Goal: Task Accomplishment & Management: Manage account settings

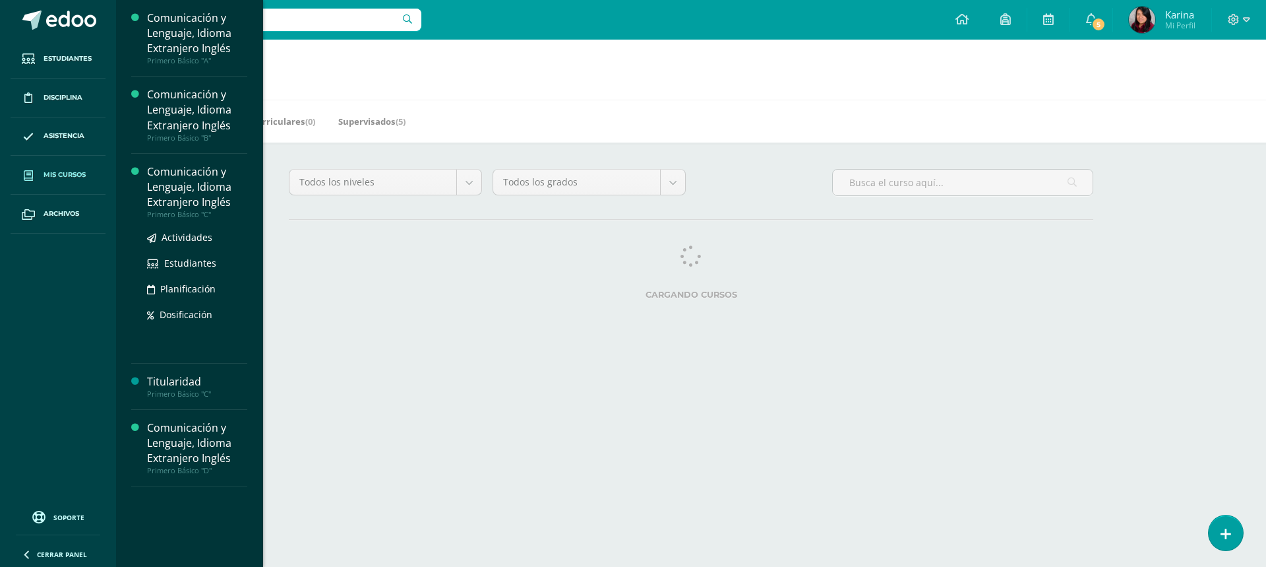
click at [214, 199] on div "Comunicación y Lenguaje, Idioma Extranjero Inglés" at bounding box center [197, 187] width 100 height 46
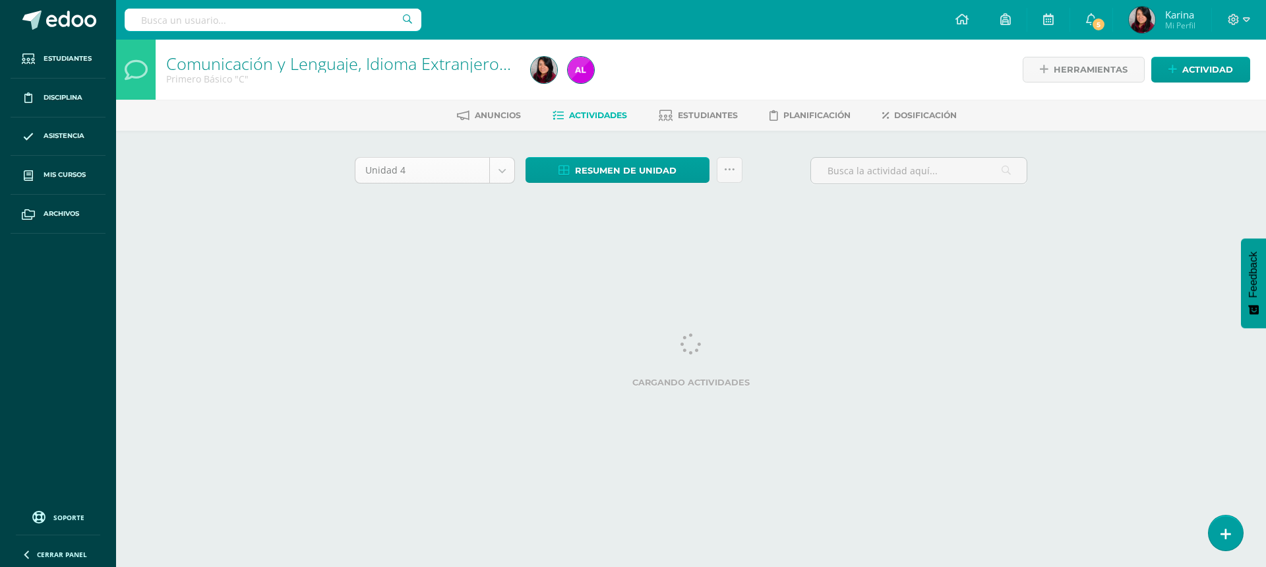
click at [507, 175] on body "Estudiantes Disciplina Asistencia Mis cursos Archivos Soporte Centro de ayuda Ú…" at bounding box center [633, 123] width 1266 height 246
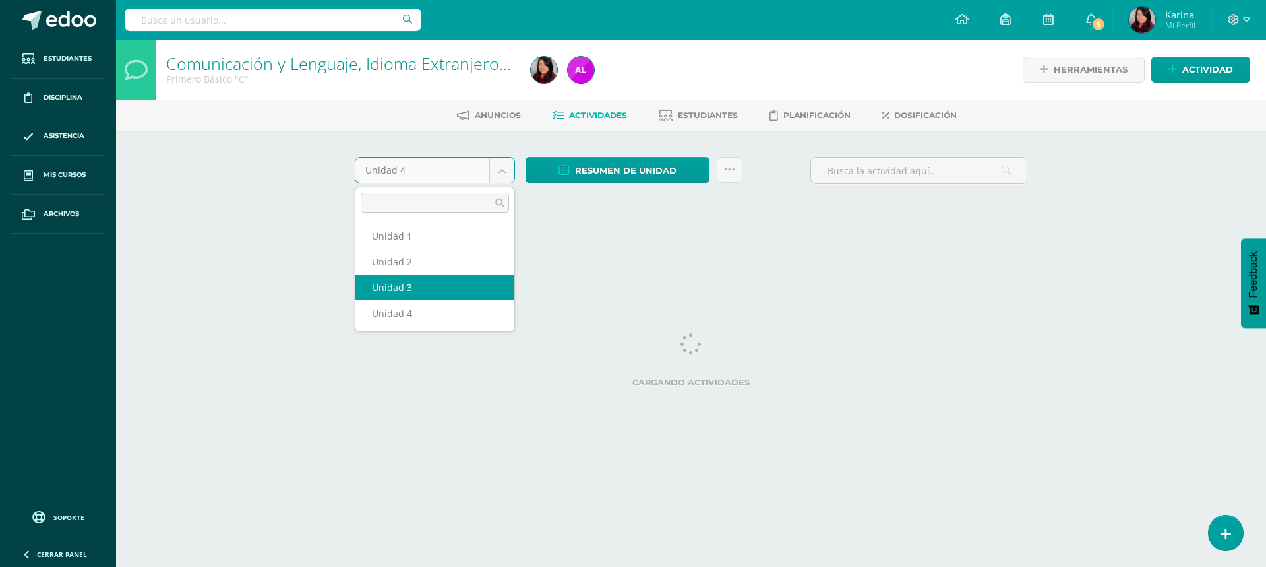
select select "Unidad 3"
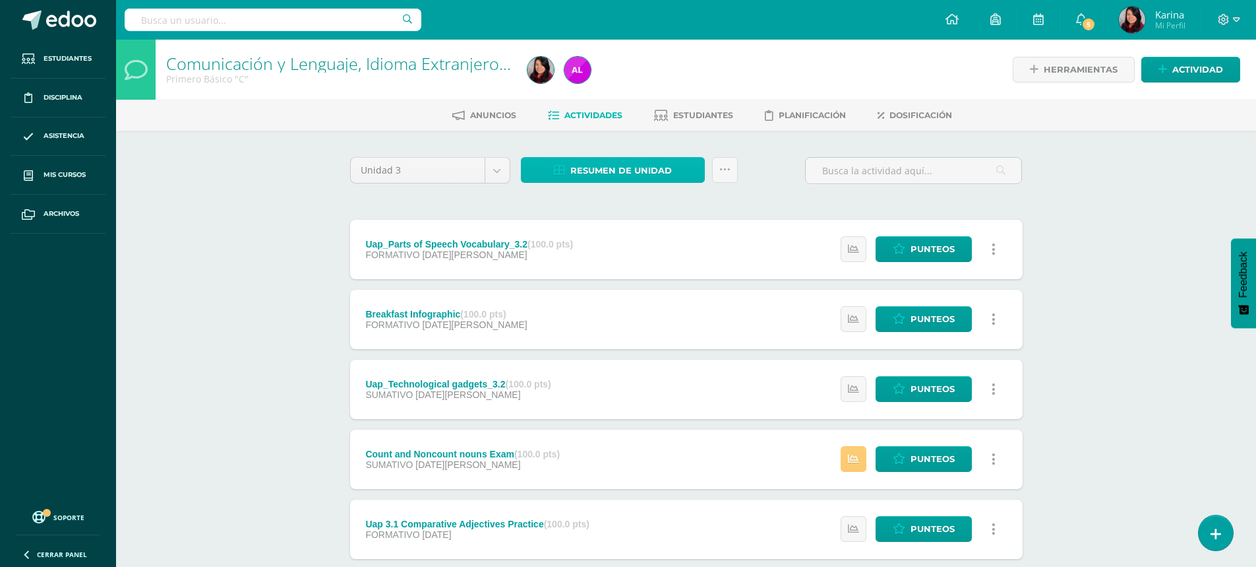
click at [652, 167] on span "Resumen de unidad" at bounding box center [622, 170] width 102 height 24
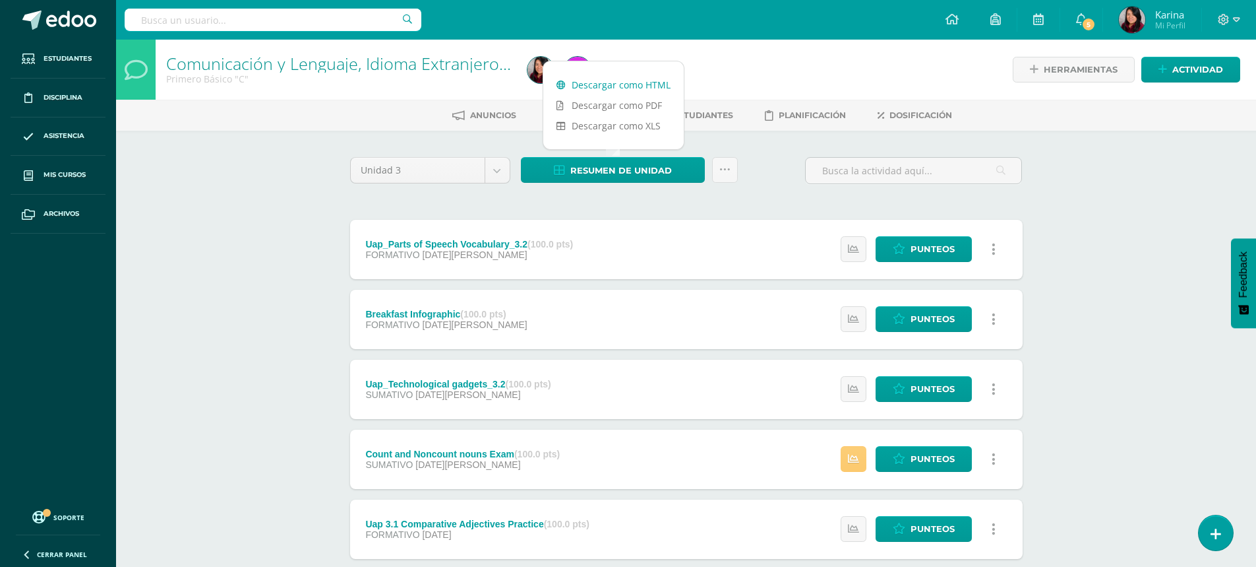
click at [608, 81] on link "Descargar como HTML" at bounding box center [613, 85] width 140 height 20
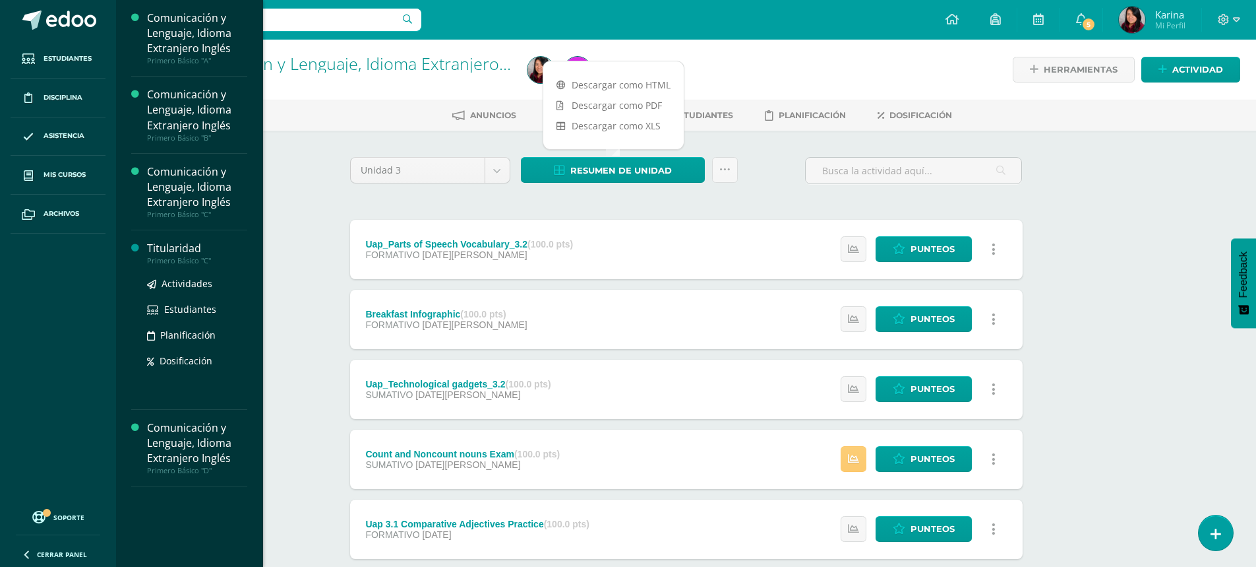
click at [216, 257] on div "Primero Básico "C"" at bounding box center [197, 260] width 100 height 9
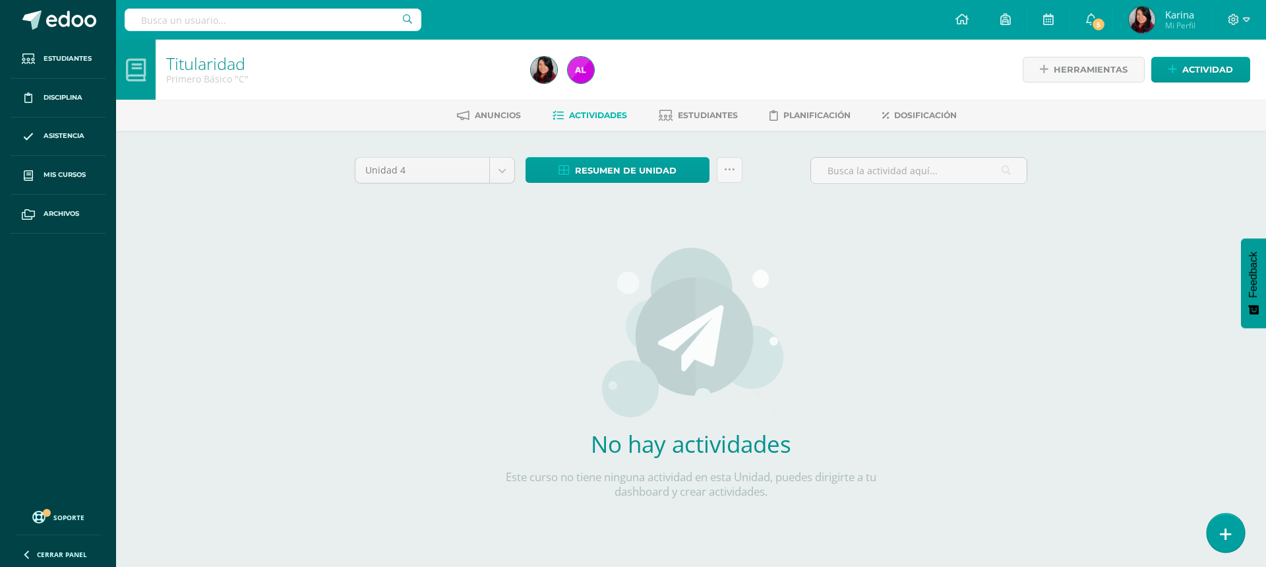
click at [1235, 534] on link at bounding box center [1226, 532] width 38 height 38
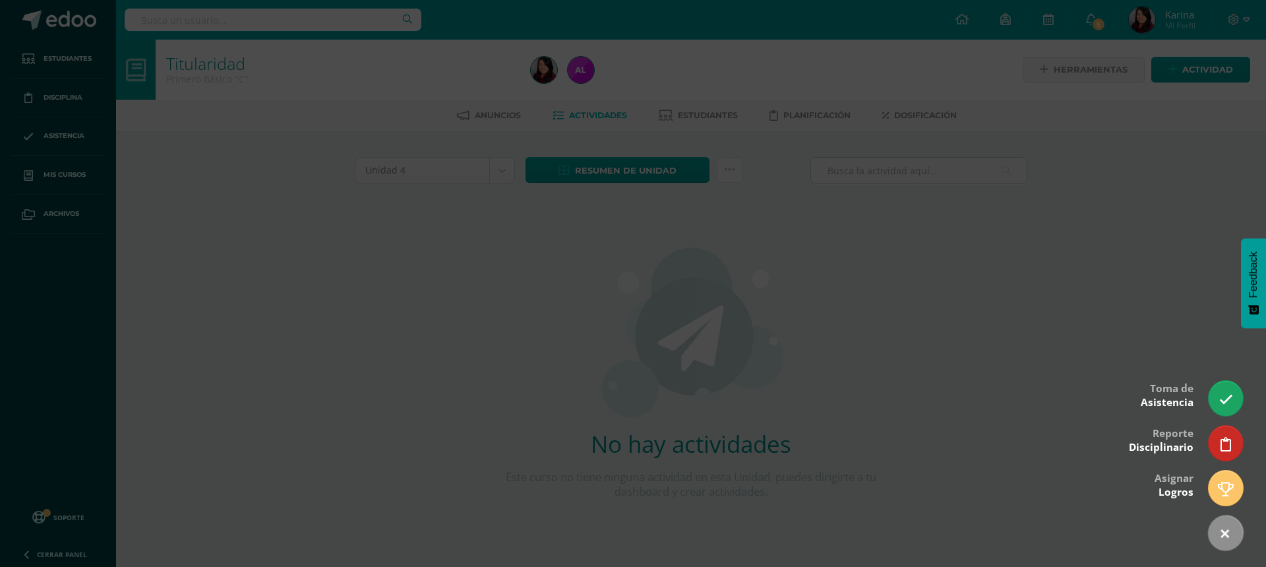
click at [731, 462] on div at bounding box center [633, 283] width 1266 height 567
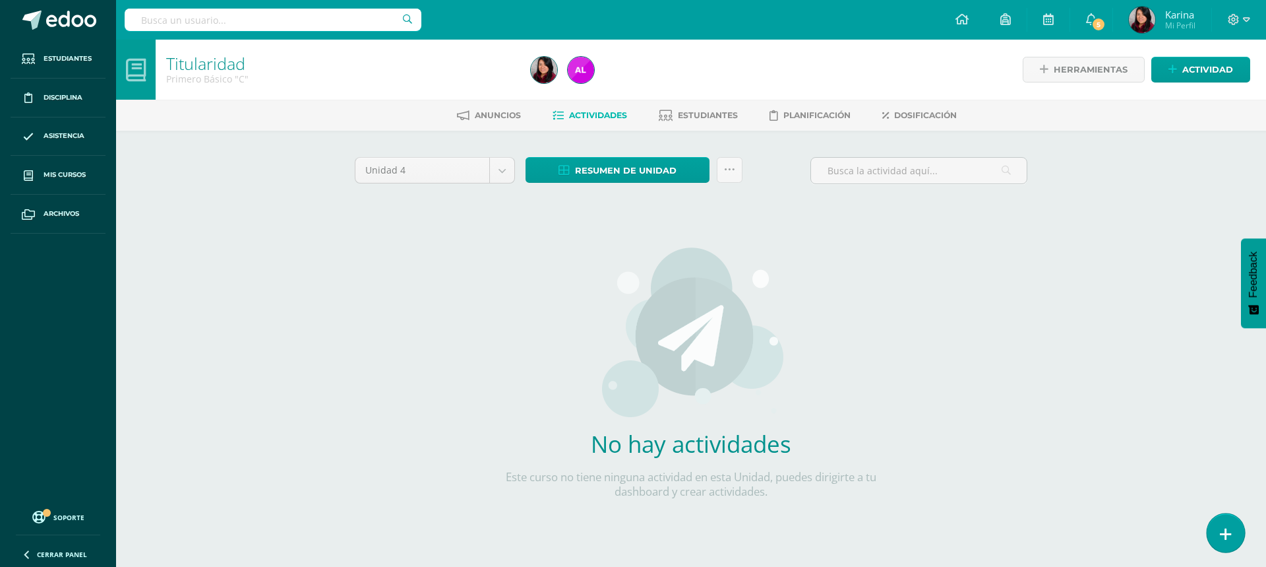
click at [1214, 533] on link at bounding box center [1226, 532] width 38 height 38
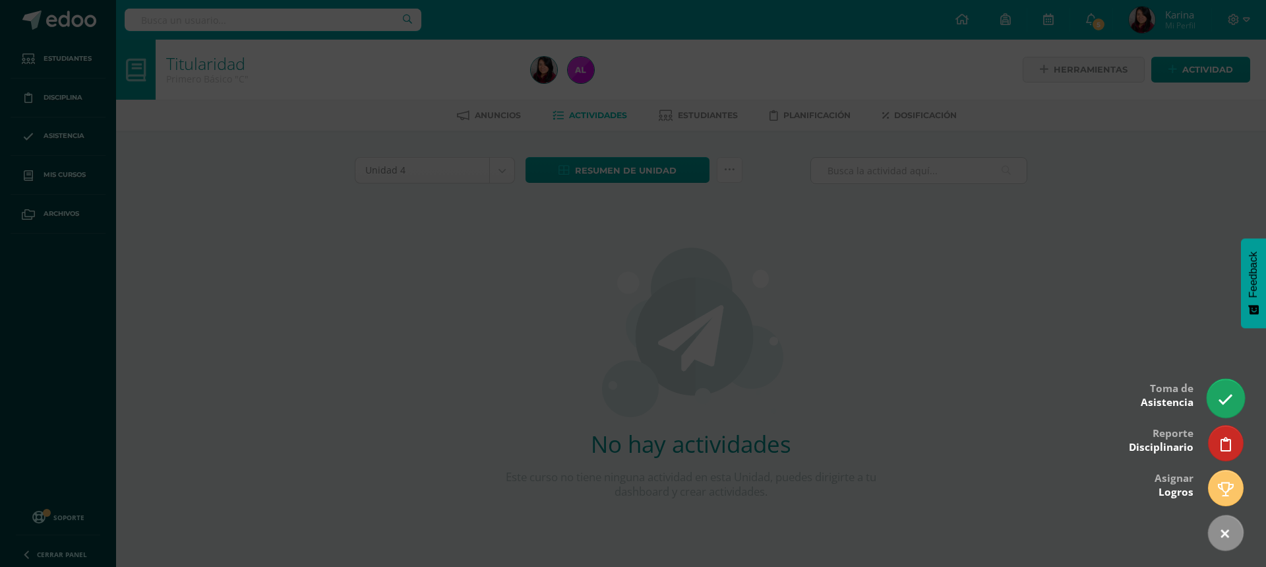
click at [1216, 397] on link at bounding box center [1226, 398] width 38 height 38
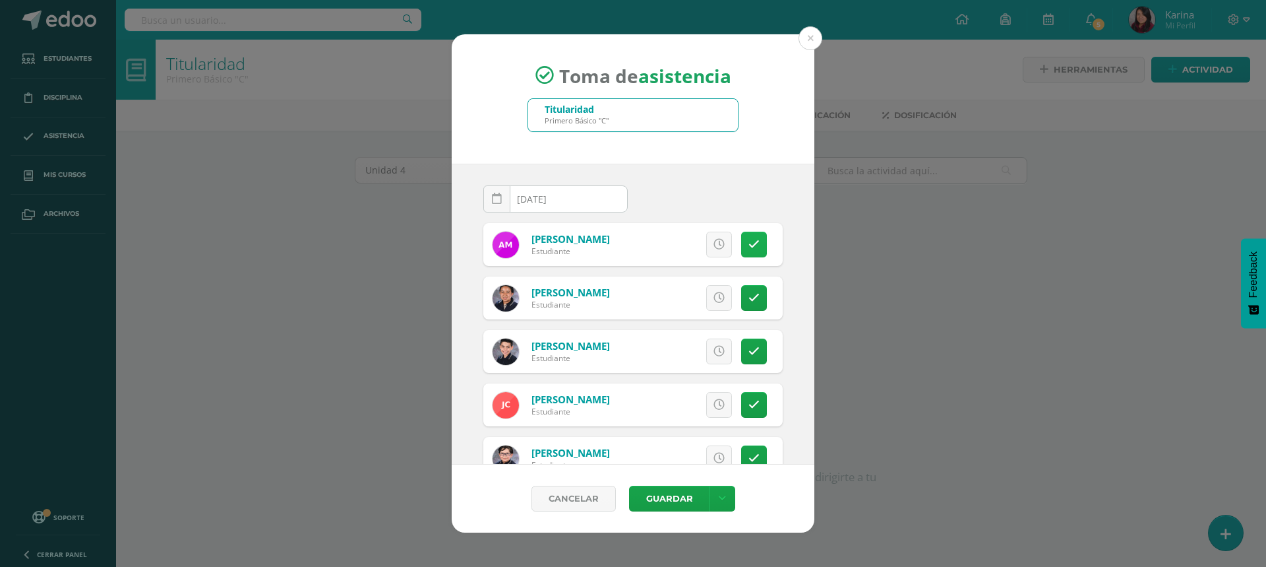
click at [749, 241] on icon at bounding box center [754, 244] width 11 height 11
click at [749, 352] on icon at bounding box center [754, 351] width 11 height 11
click at [685, 352] on span "Excusa" at bounding box center [697, 351] width 36 height 24
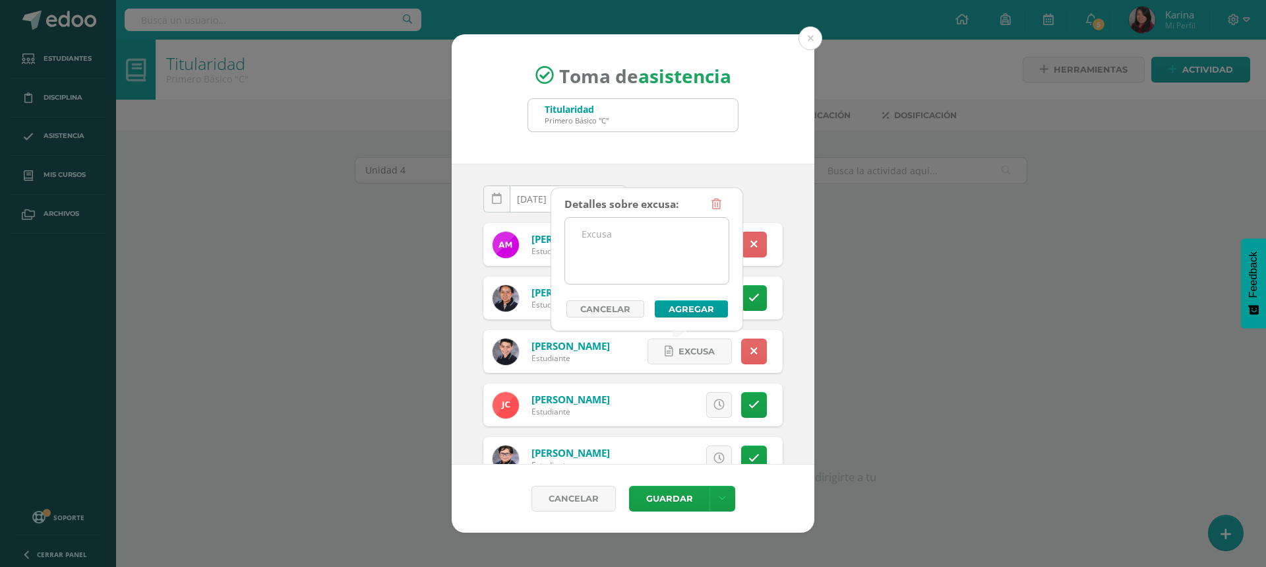
click at [667, 269] on textarea at bounding box center [647, 251] width 164 height 66
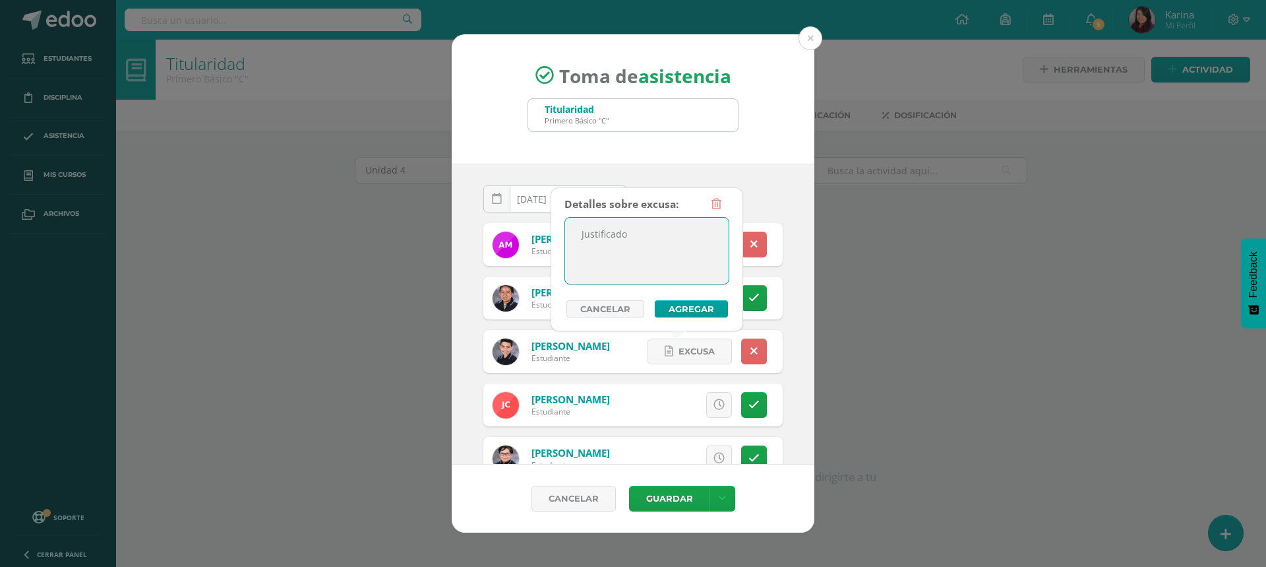
click at [683, 274] on textarea "Justificado" at bounding box center [647, 251] width 164 height 66
type textarea "Justificado"
click at [685, 303] on button "Agregar" at bounding box center [691, 308] width 73 height 17
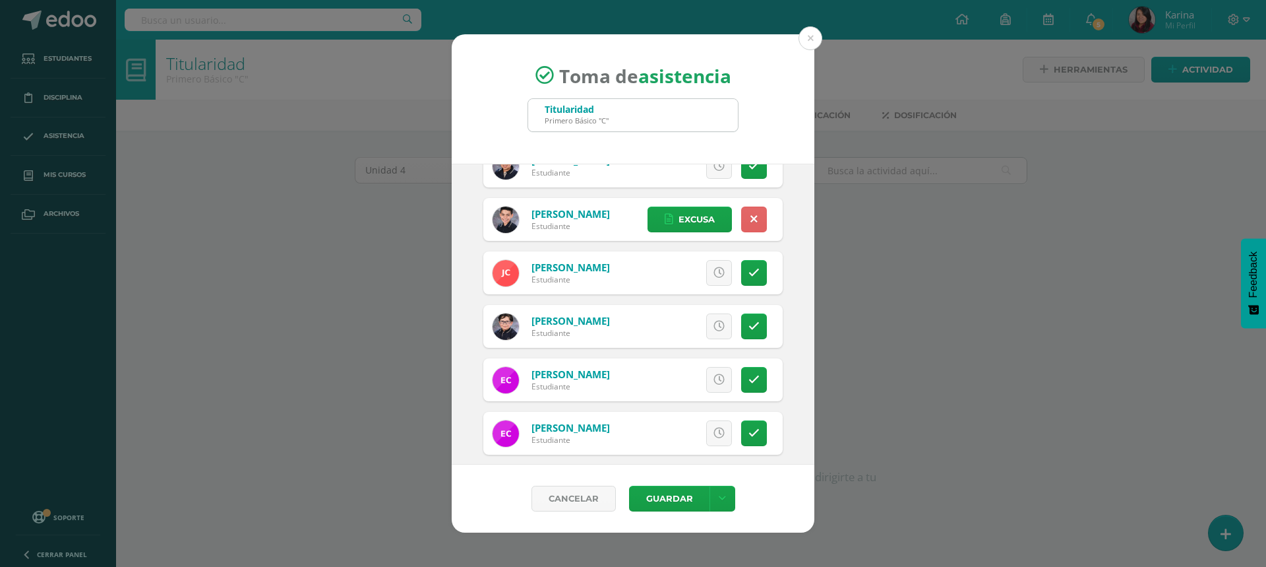
scroll to position [198, 0]
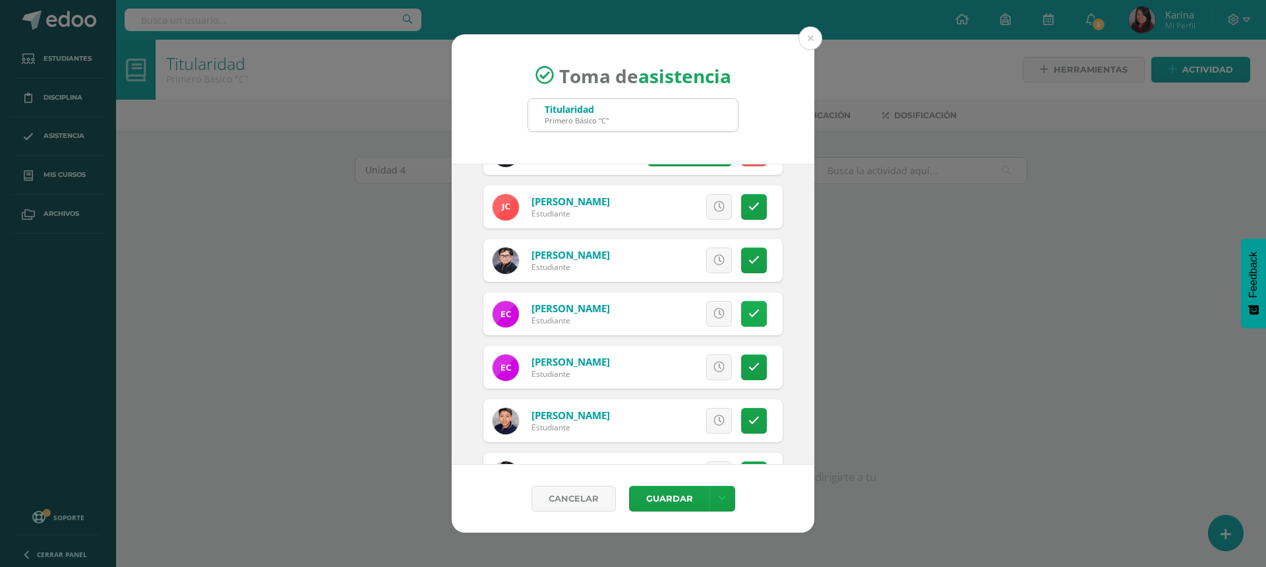
click at [749, 316] on icon at bounding box center [754, 313] width 11 height 11
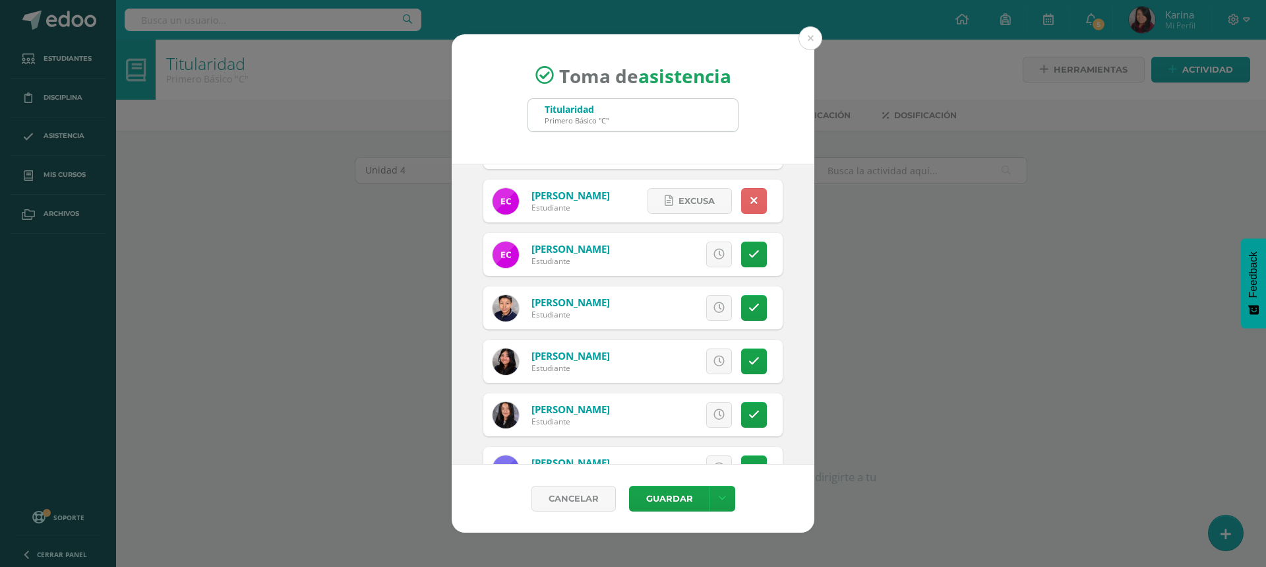
scroll to position [330, 0]
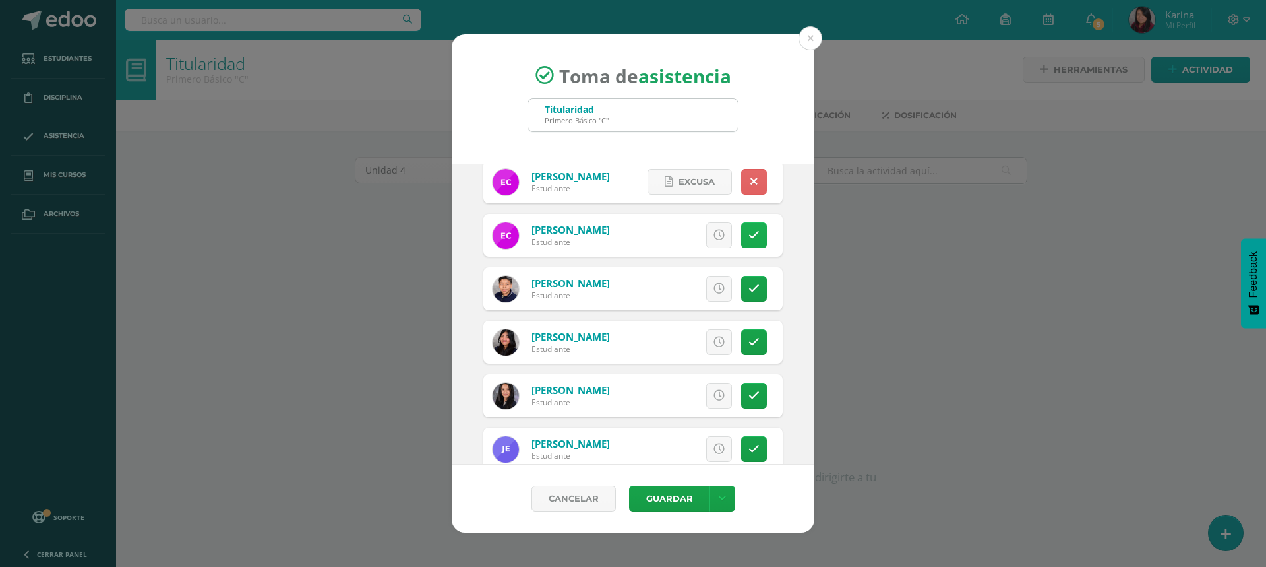
click at [749, 233] on icon at bounding box center [754, 235] width 11 height 11
click at [751, 237] on icon at bounding box center [754, 235] width 7 height 11
click at [682, 191] on span "Excusa" at bounding box center [697, 182] width 36 height 24
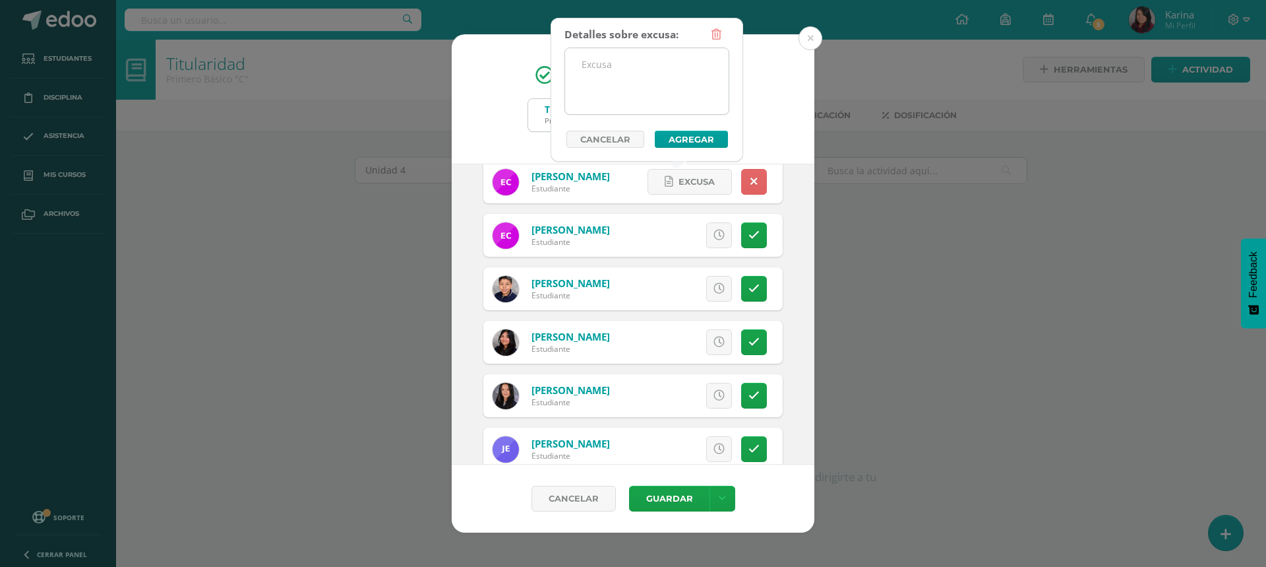
click at [665, 96] on textarea at bounding box center [647, 81] width 164 height 66
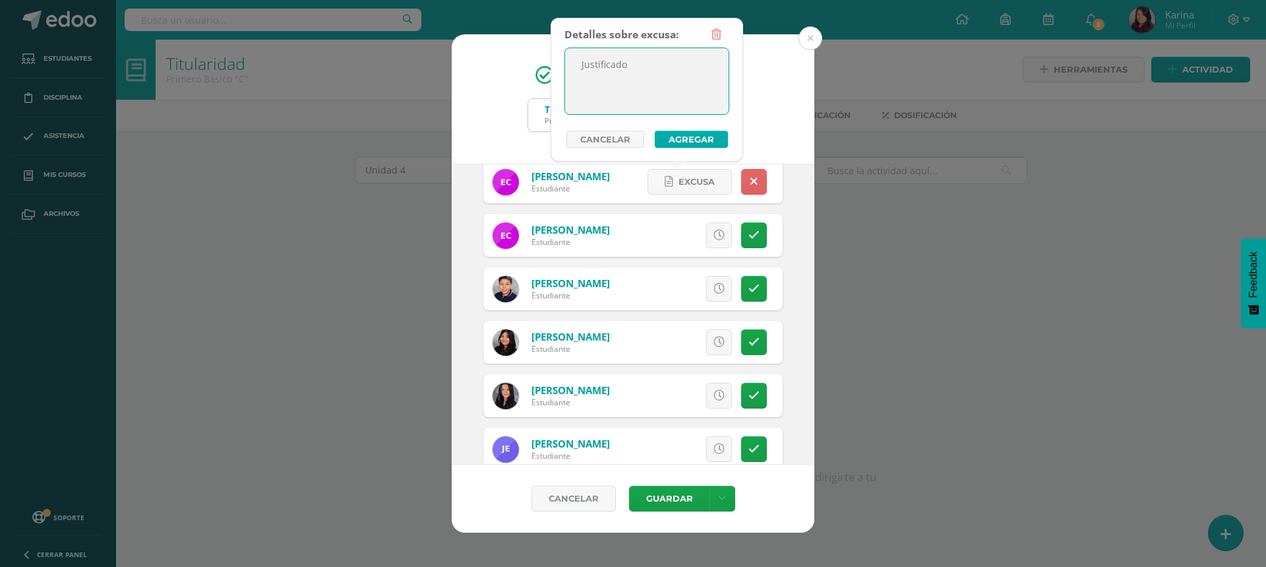
type textarea "Justificado"
click at [691, 137] on button "Agregar" at bounding box center [691, 139] width 73 height 17
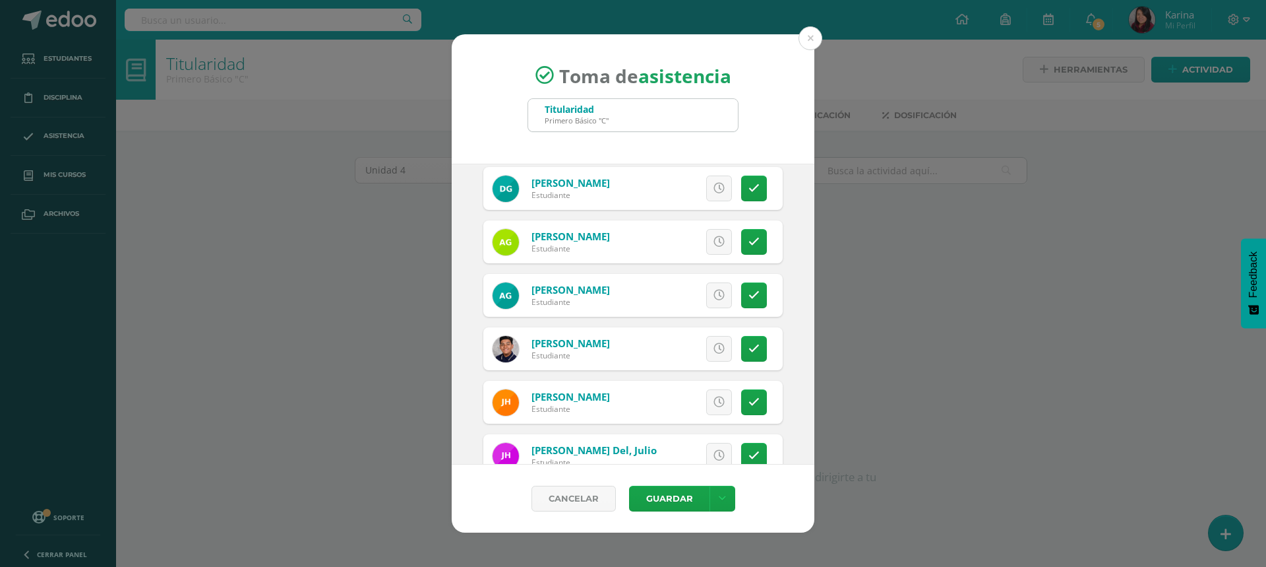
scroll to position [923, 0]
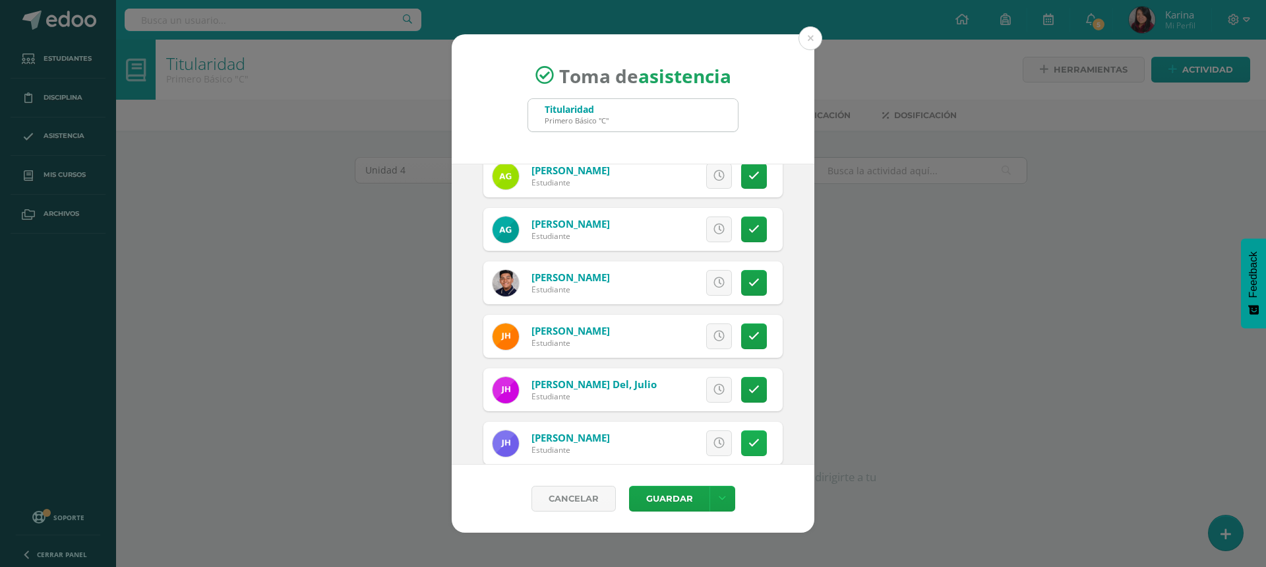
click at [749, 437] on icon at bounding box center [754, 442] width 11 height 11
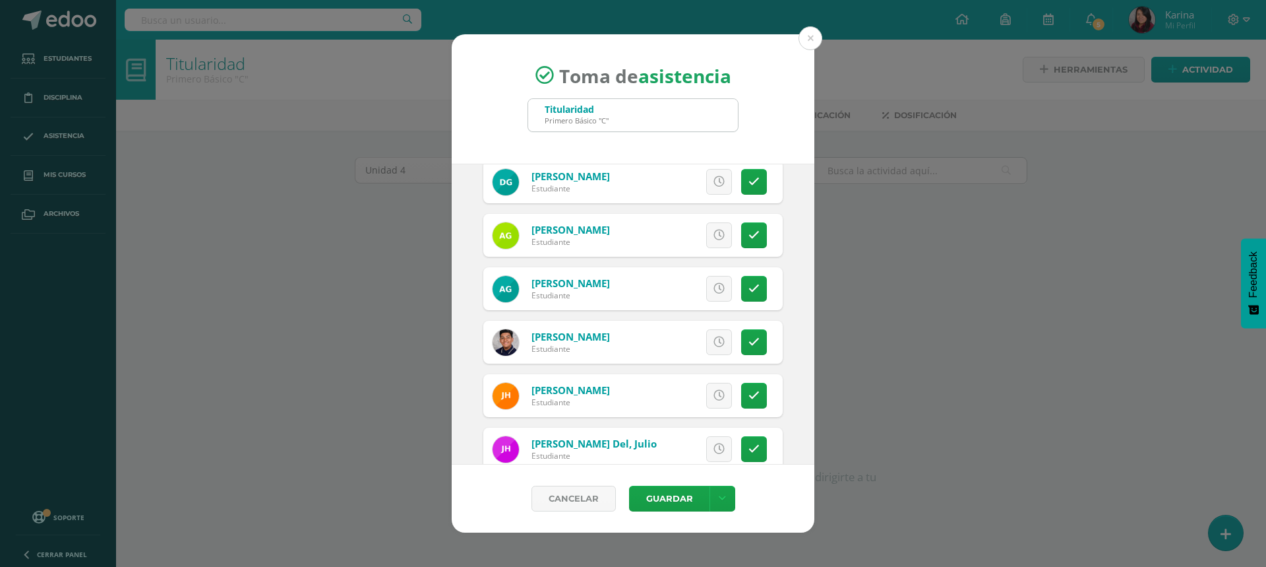
scroll to position [1128, 0]
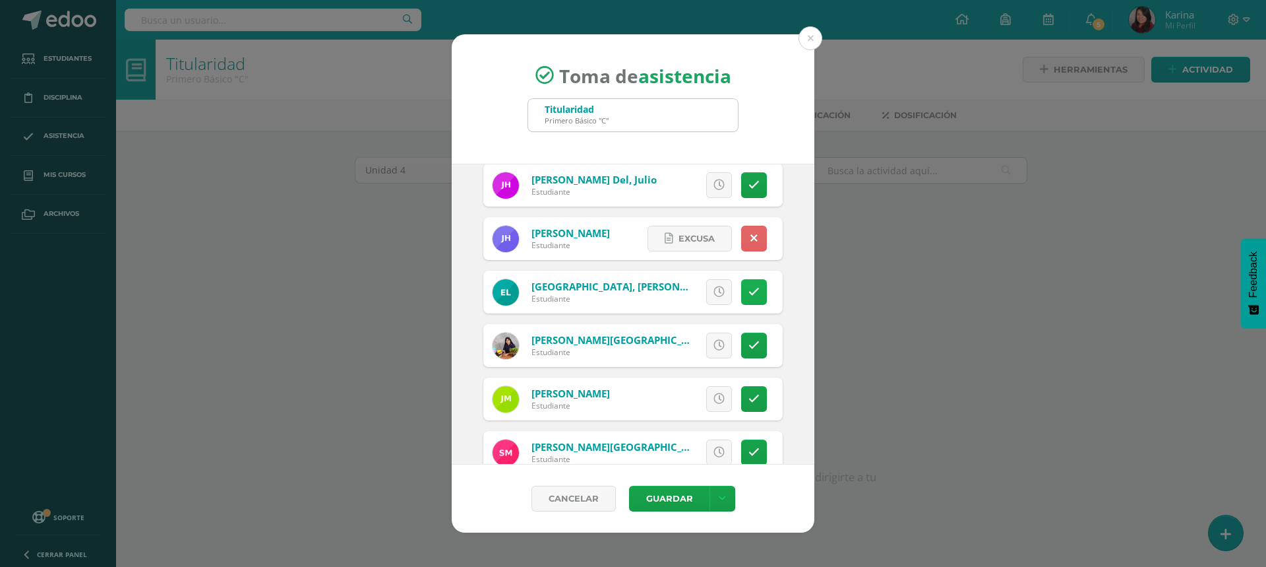
click at [745, 298] on link at bounding box center [754, 292] width 26 height 26
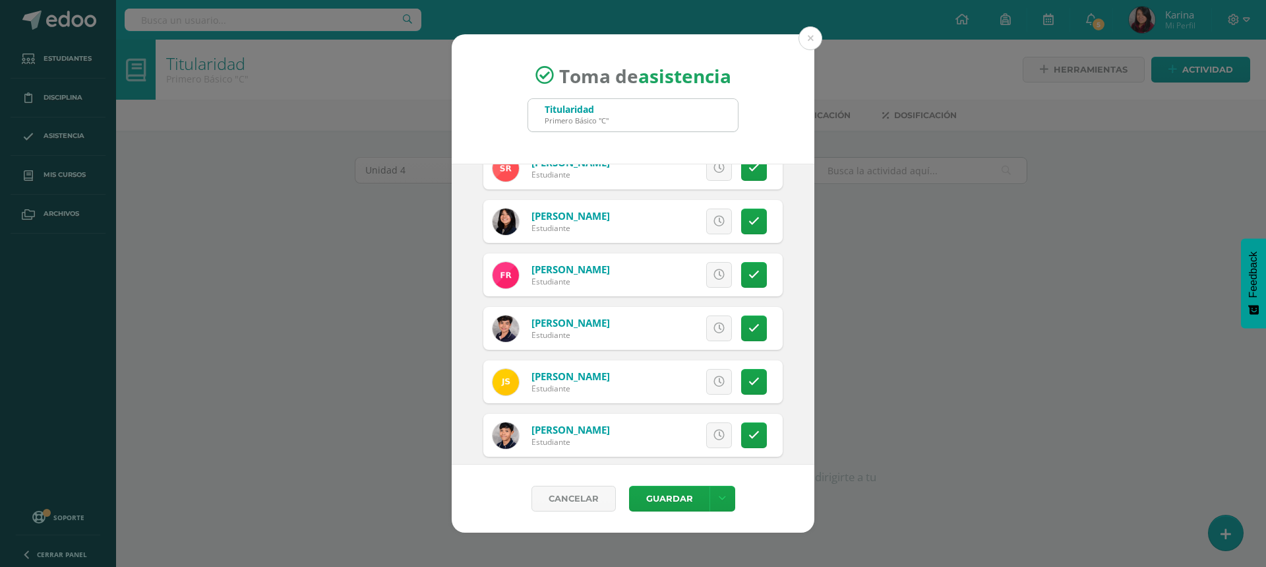
scroll to position [1655, 0]
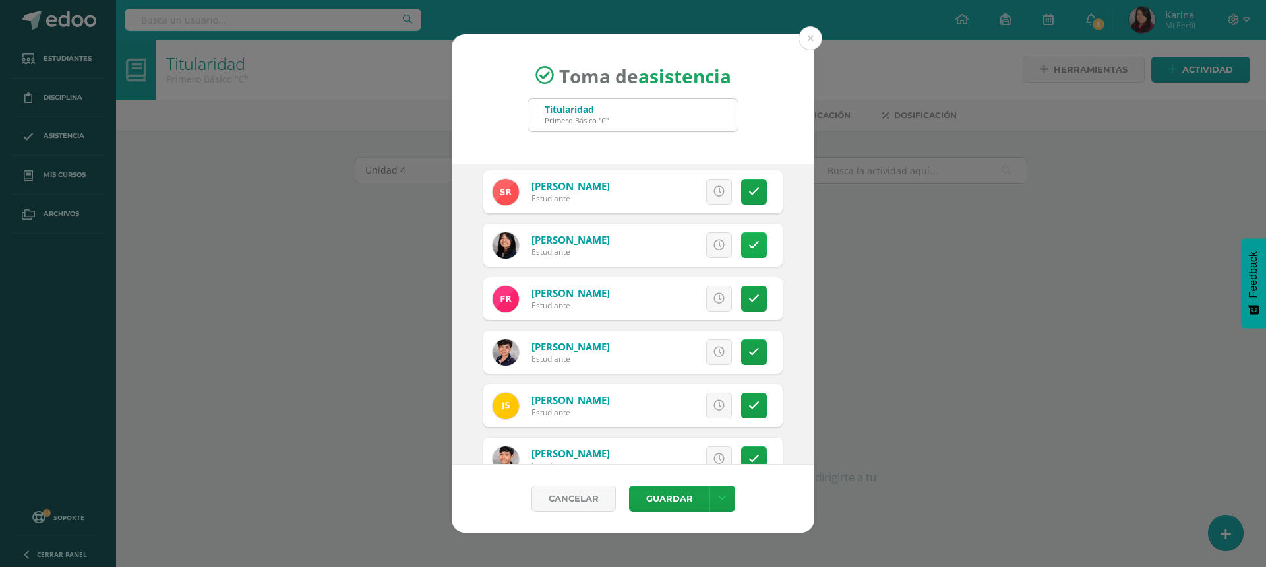
click at [749, 243] on icon at bounding box center [754, 244] width 11 height 11
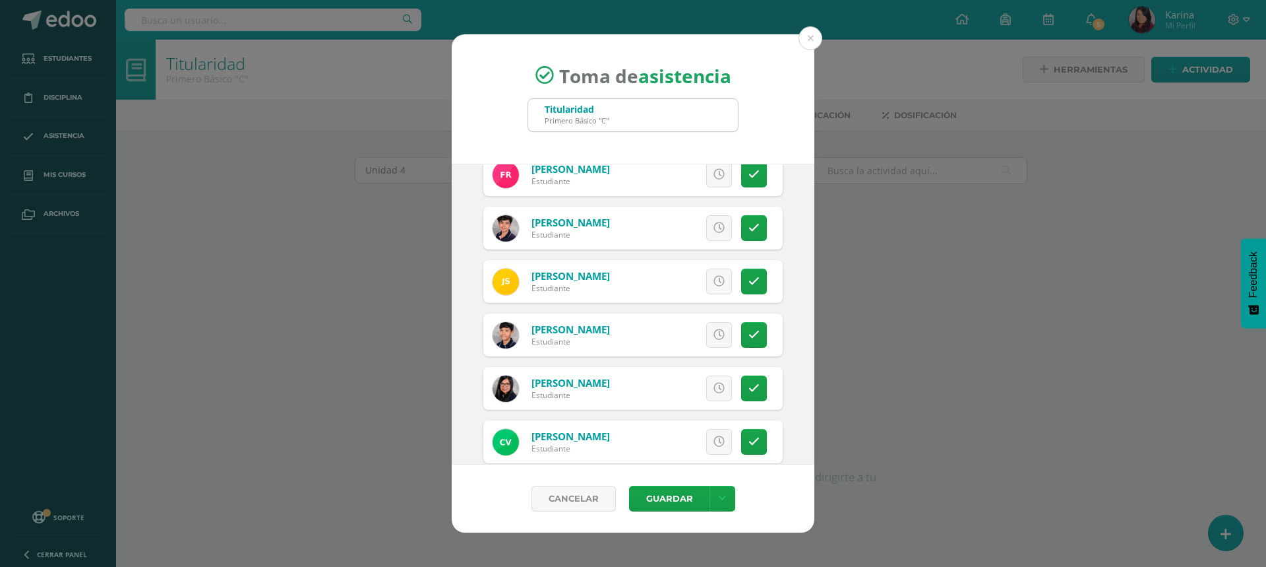
scroll to position [1853, 0]
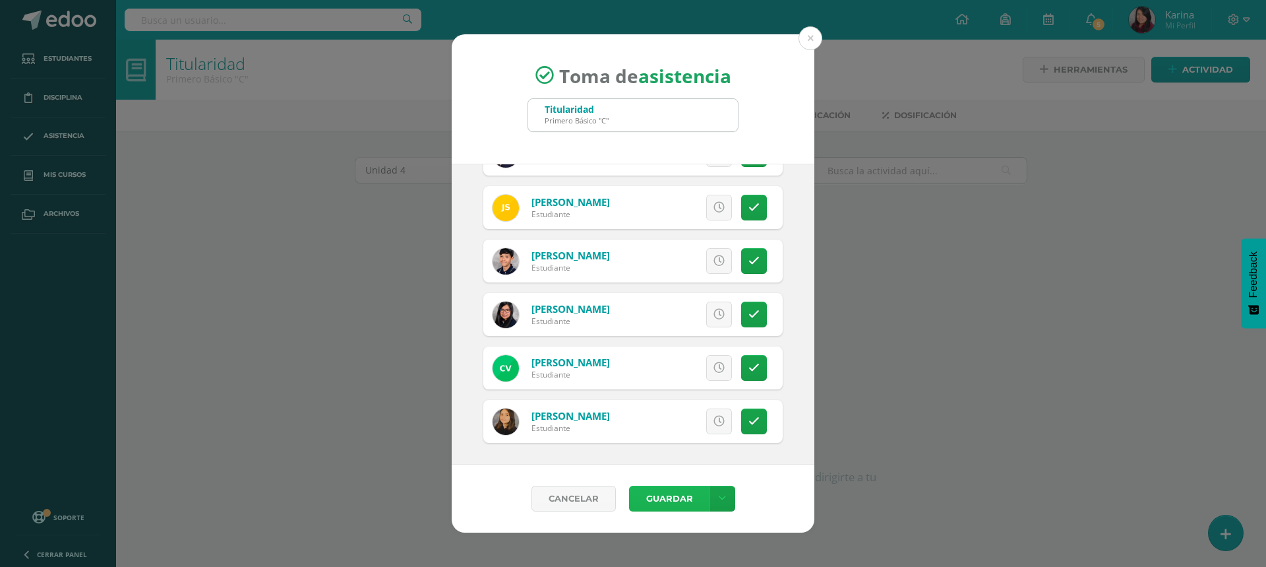
click at [665, 504] on button "Guardar" at bounding box center [669, 498] width 80 height 26
